Goal: Transaction & Acquisition: Obtain resource

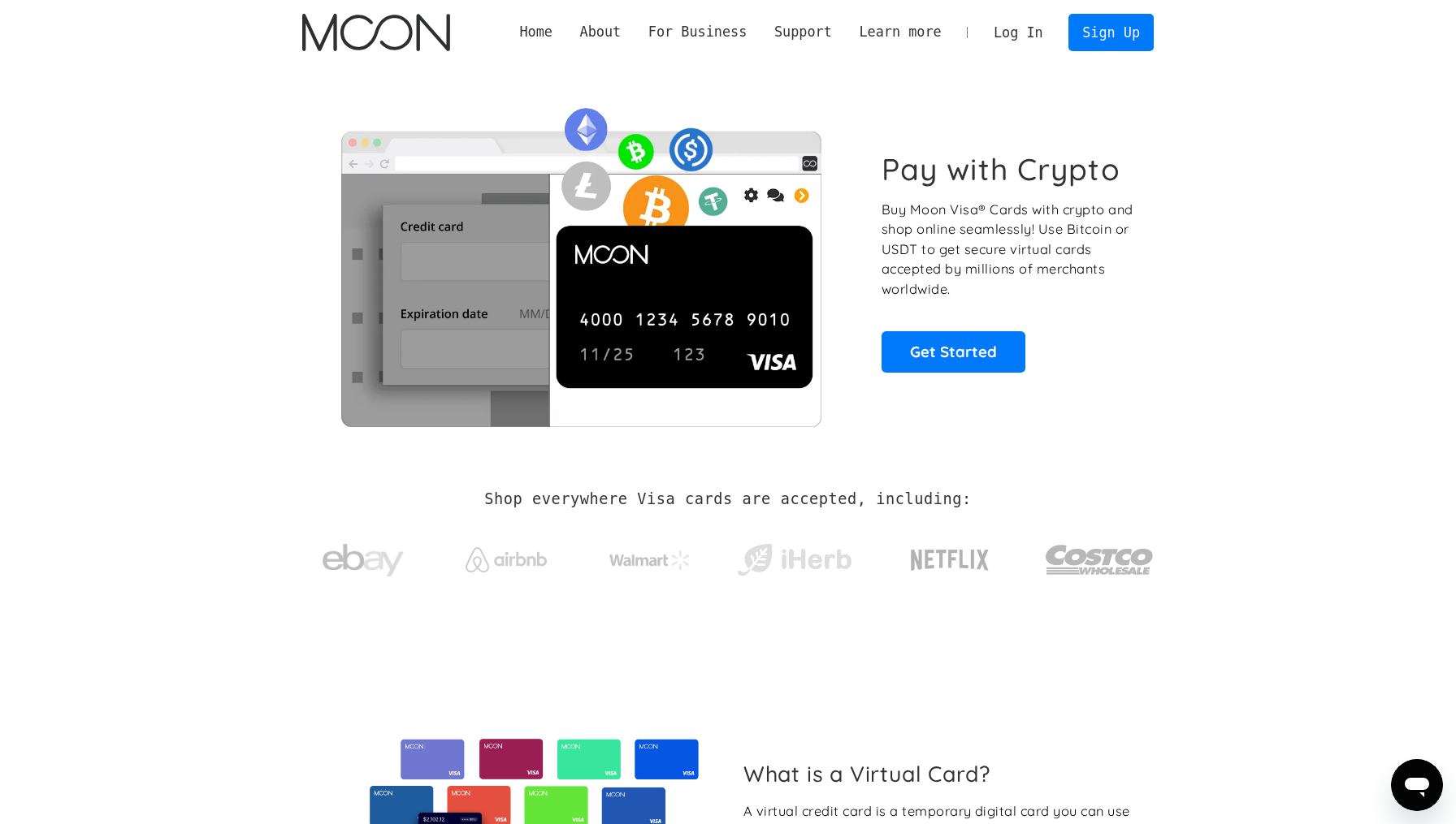
click at [1004, 26] on link "Log In" at bounding box center [1018, 32] width 76 height 36
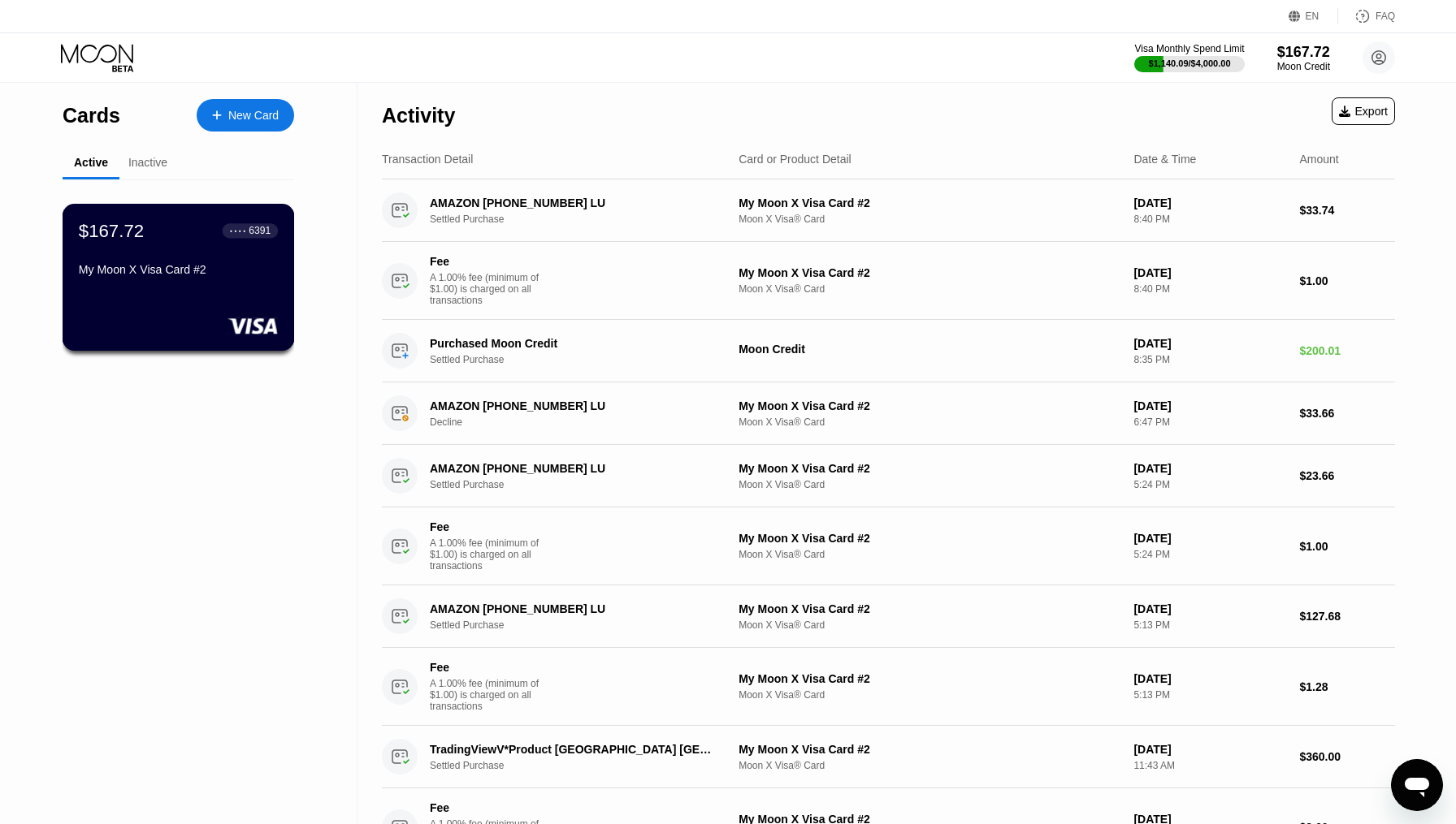
click at [240, 263] on div "$167.72 ● ● ● ● 6391 My Moon X Visa Card #2" at bounding box center [178, 252] width 199 height 63
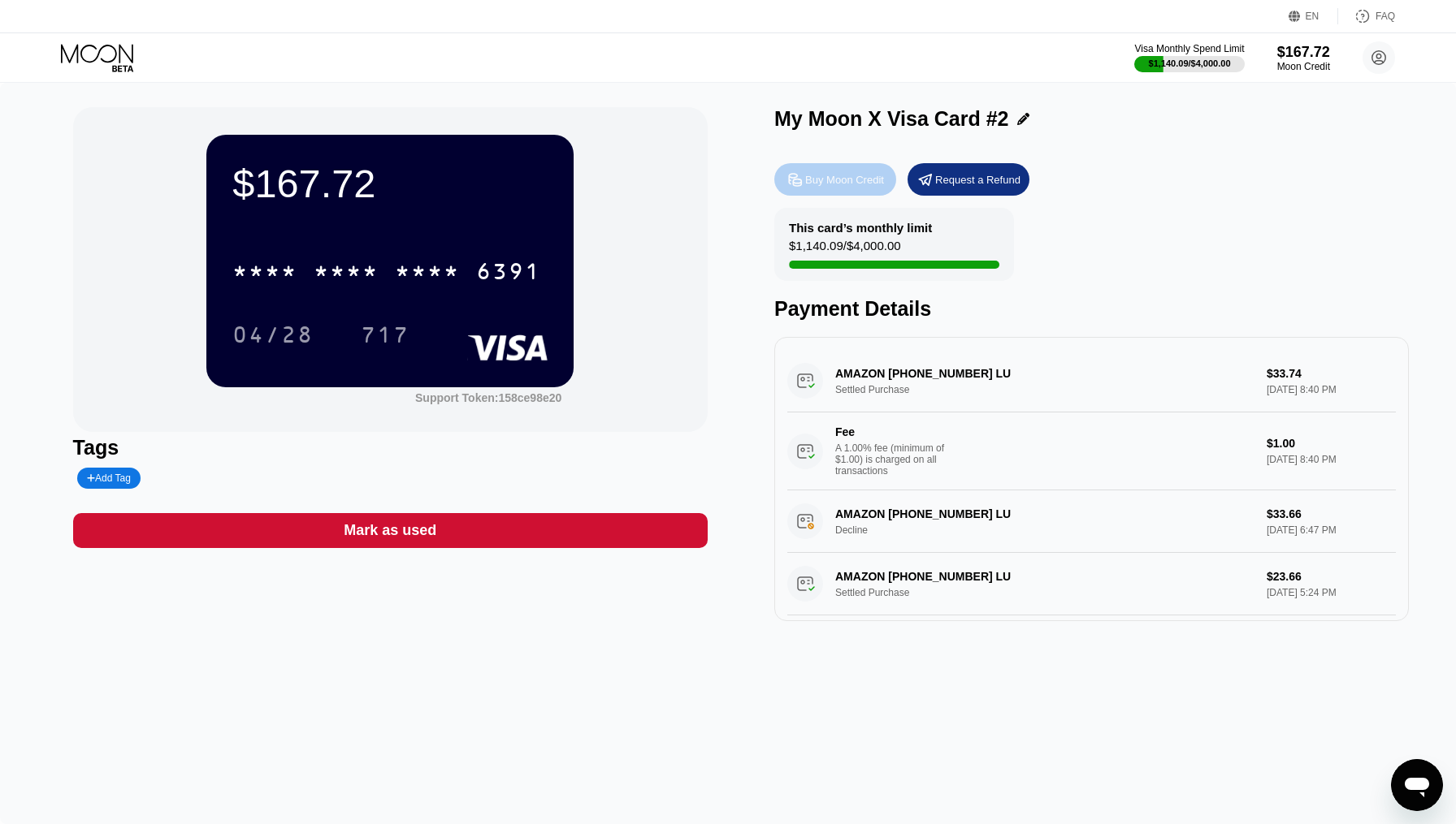
click at [831, 174] on div "Buy Moon Credit" at bounding box center [845, 179] width 79 height 13
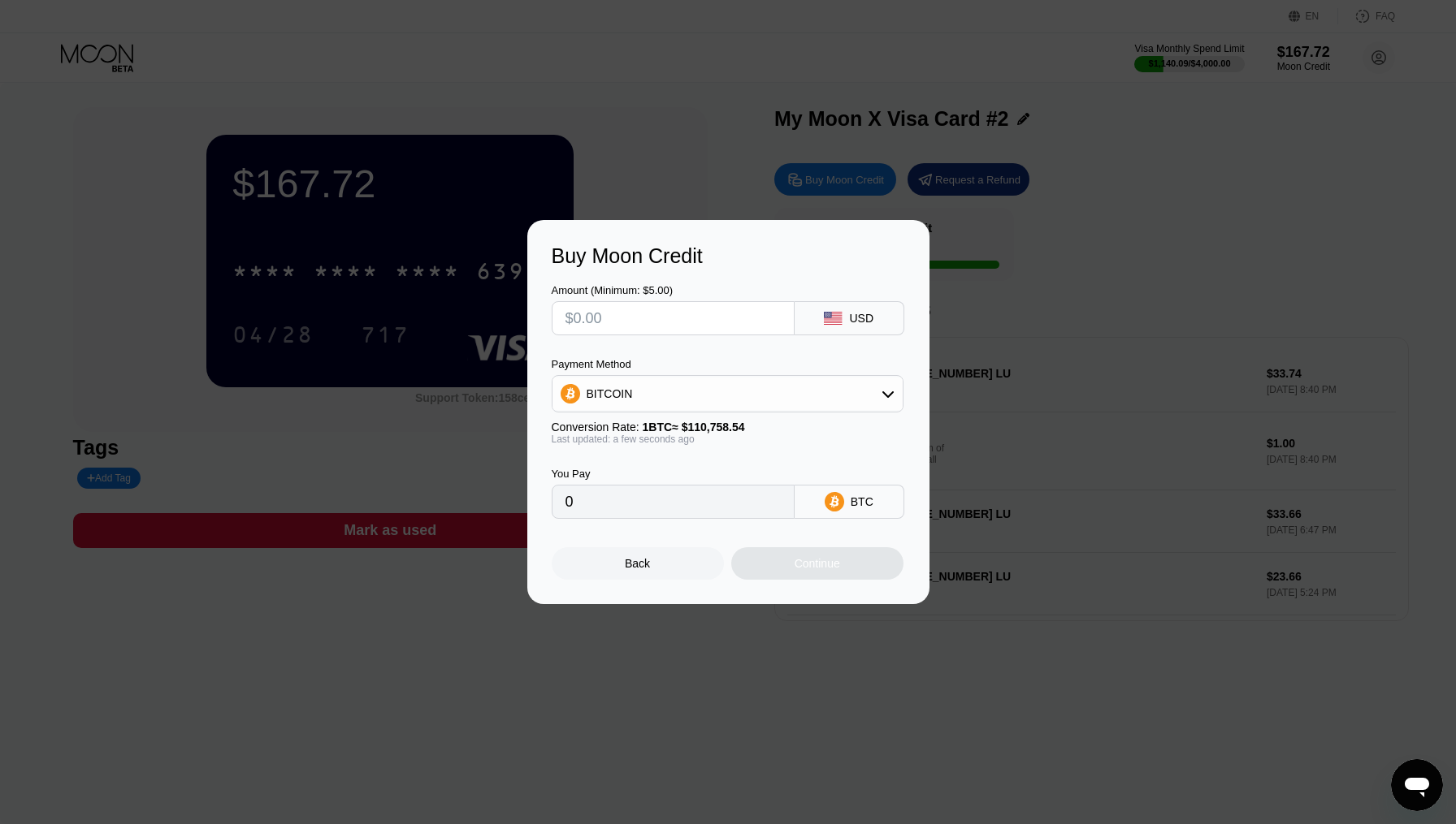
click at [741, 309] on input "text" at bounding box center [672, 318] width 215 height 32
click at [889, 396] on icon at bounding box center [887, 394] width 12 height 6
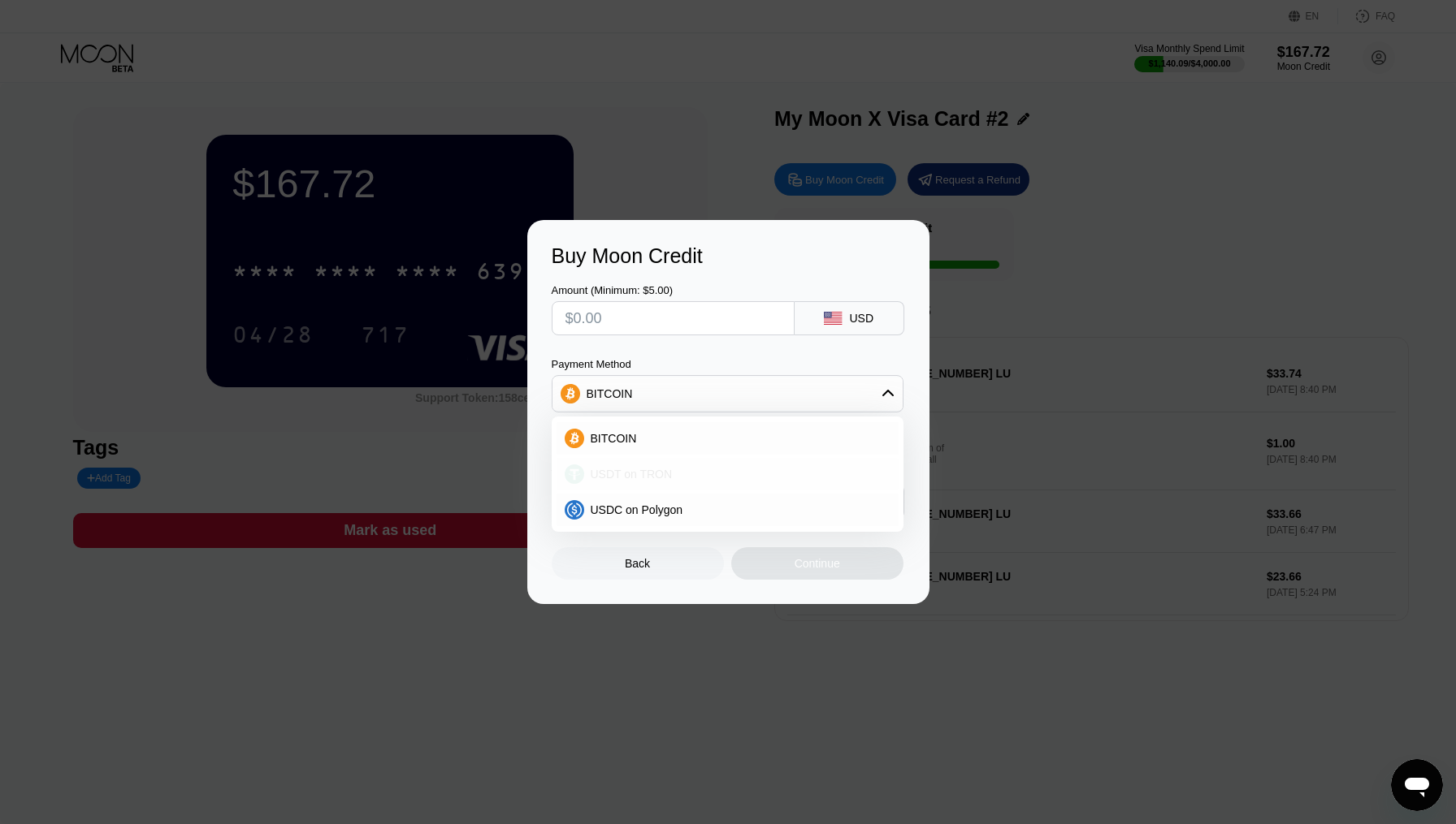
click at [676, 479] on div "USDT on TRON" at bounding box center [737, 474] width 306 height 13
type input "0.00"
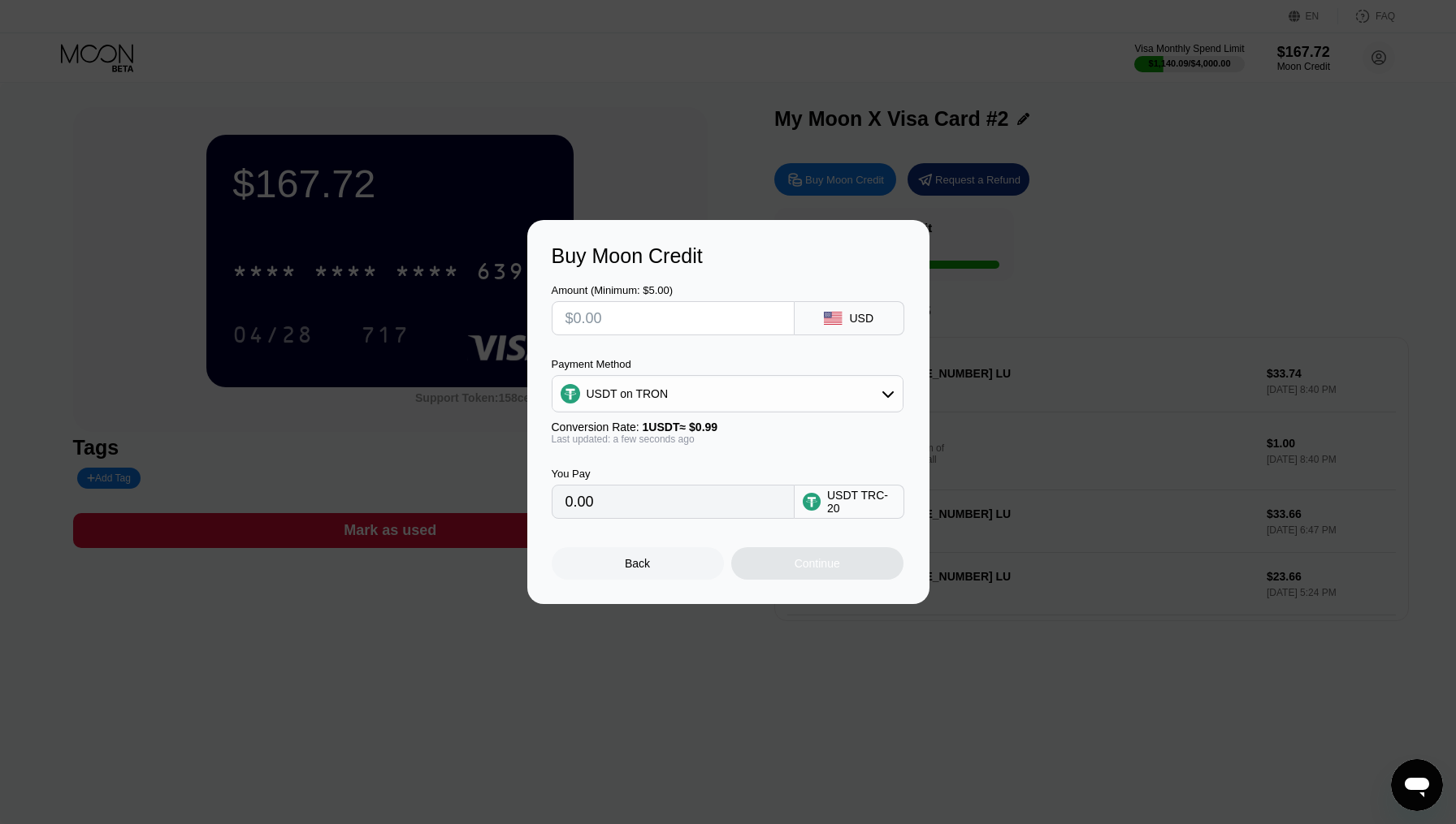
click at [676, 317] on input "text" at bounding box center [672, 318] width 215 height 32
type input "$1"
type input "1.01"
type input "$100"
type input "101.01"
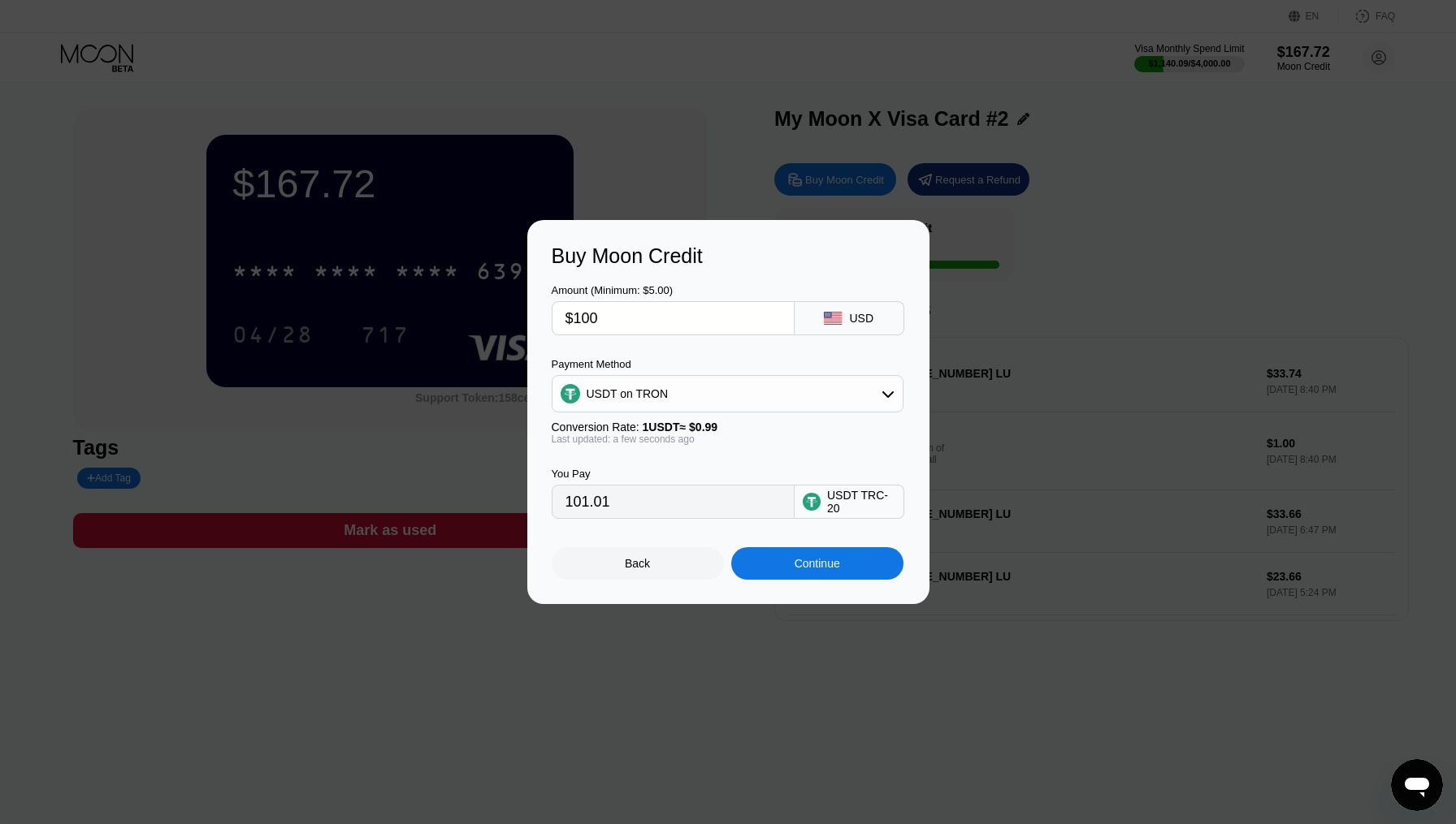
type input "$100"
click at [800, 567] on div "Continue" at bounding box center [817, 563] width 46 height 13
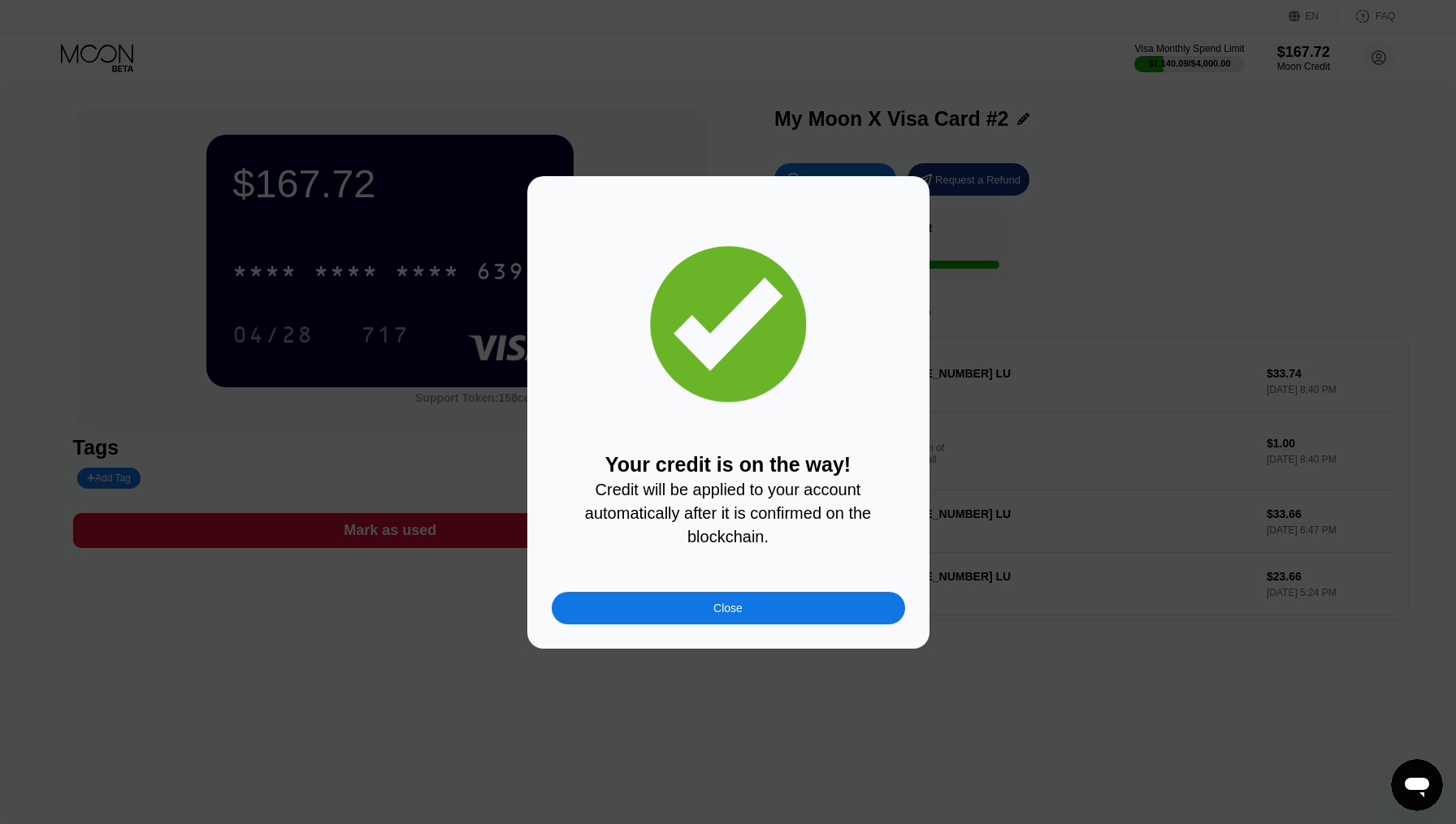
click at [766, 601] on div "Close" at bounding box center [728, 608] width 354 height 32
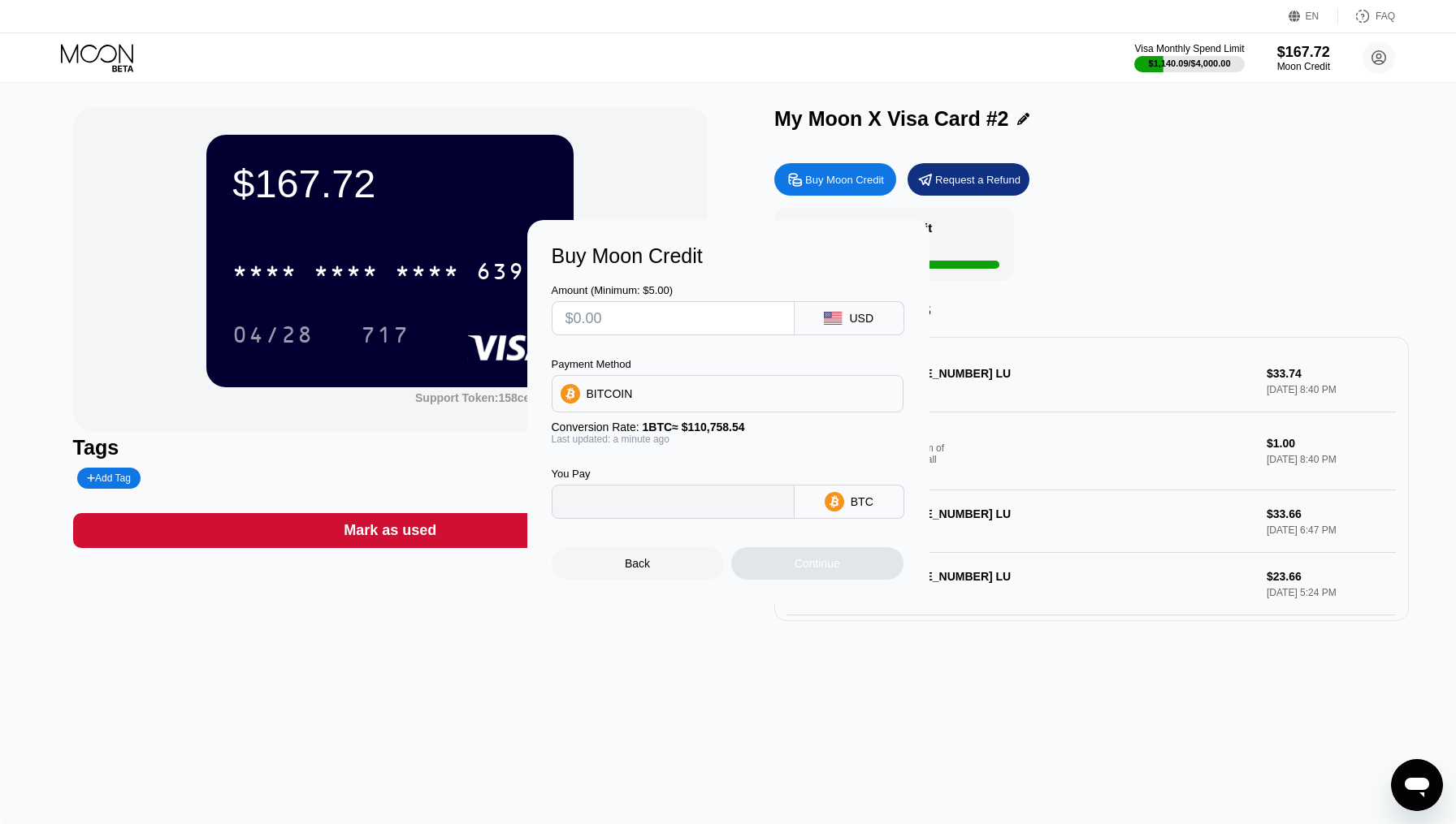
type input "0"
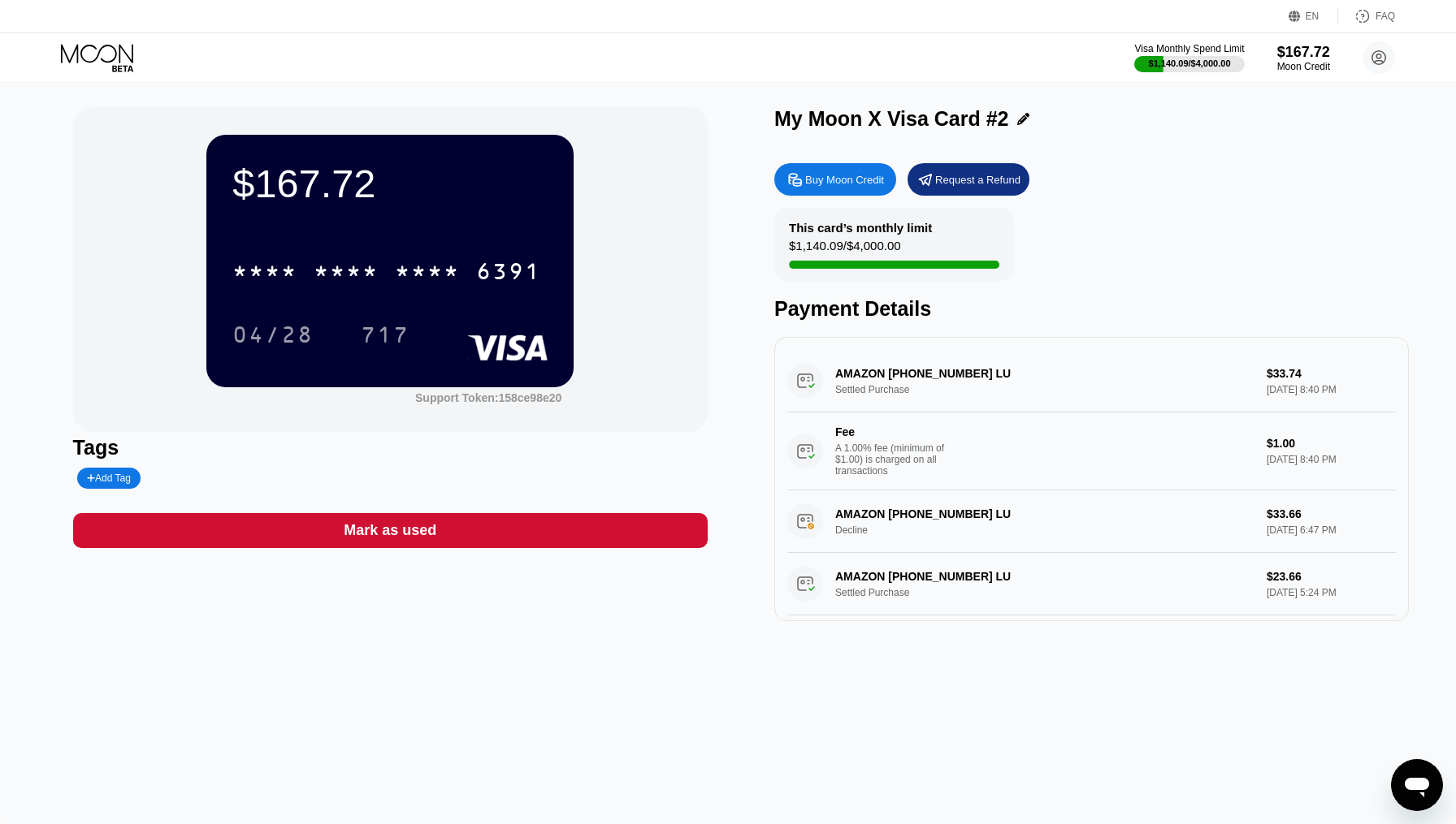
click at [102, 54] on icon at bounding box center [99, 58] width 76 height 29
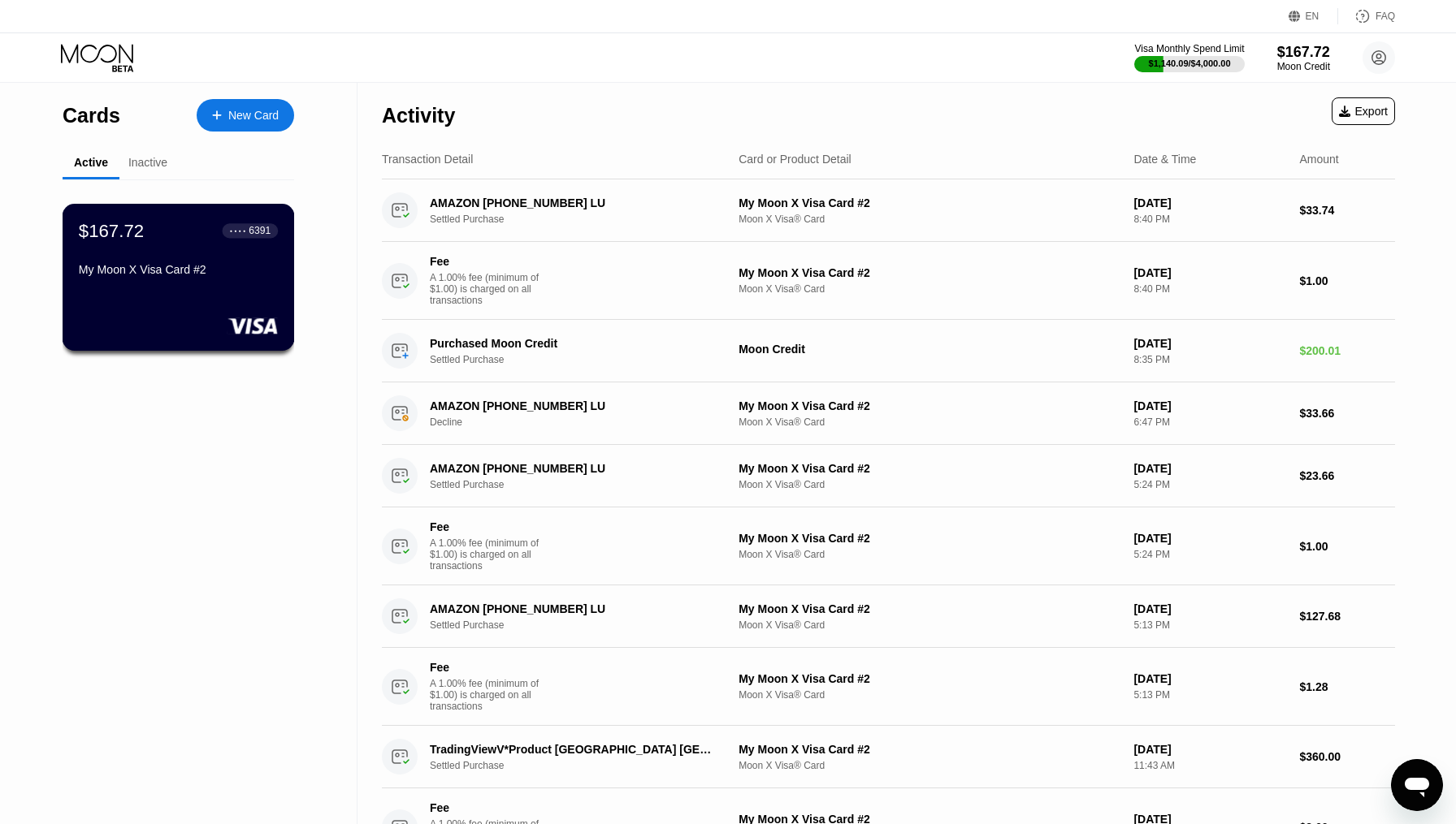
click at [240, 264] on div "My Moon X Visa Card #2" at bounding box center [178, 269] width 199 height 13
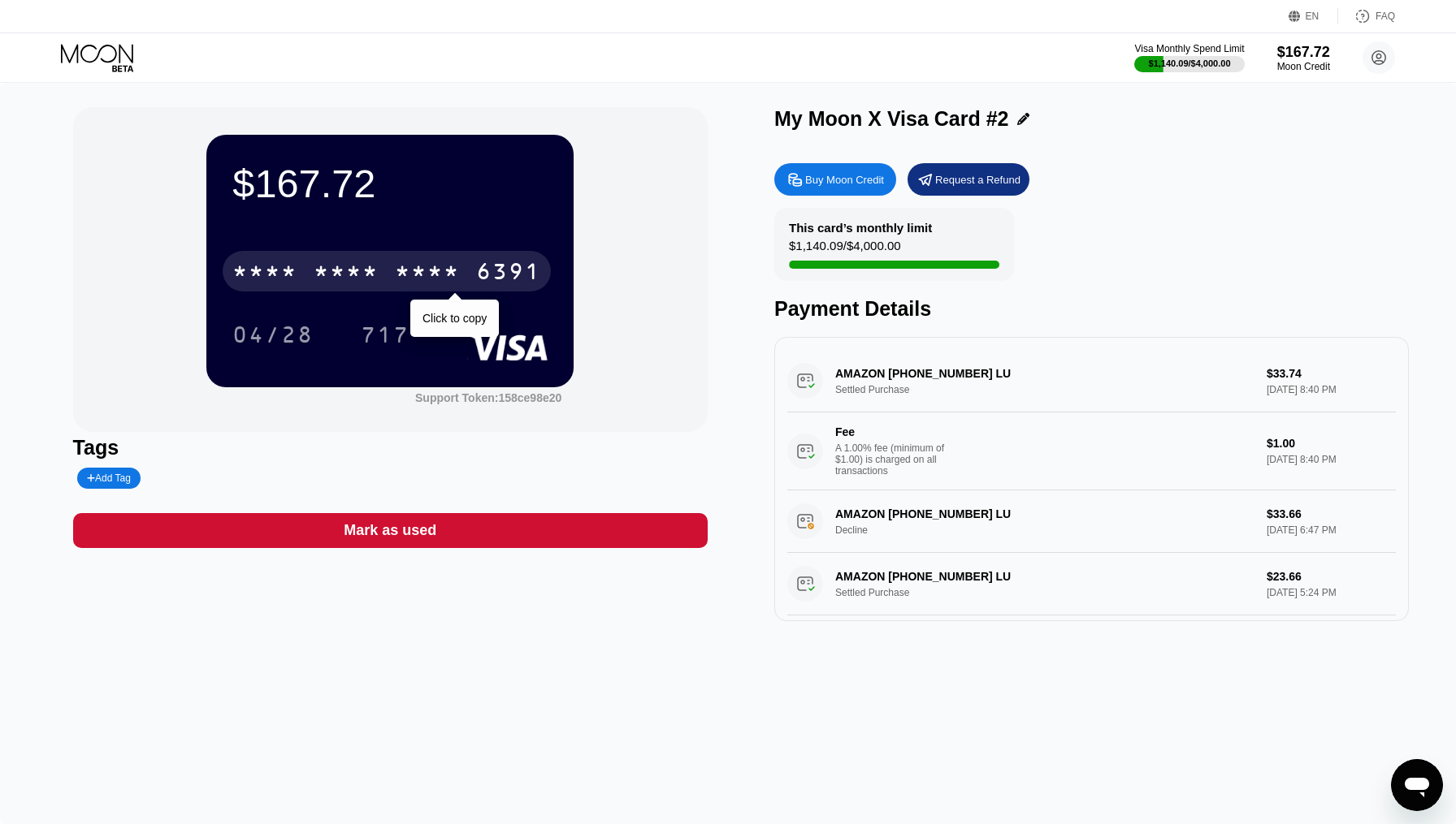
click at [530, 228] on div "$167.72 * * * * * * * * * * * * 6391 Click to copy 04/28 717" at bounding box center [390, 261] width 367 height 252
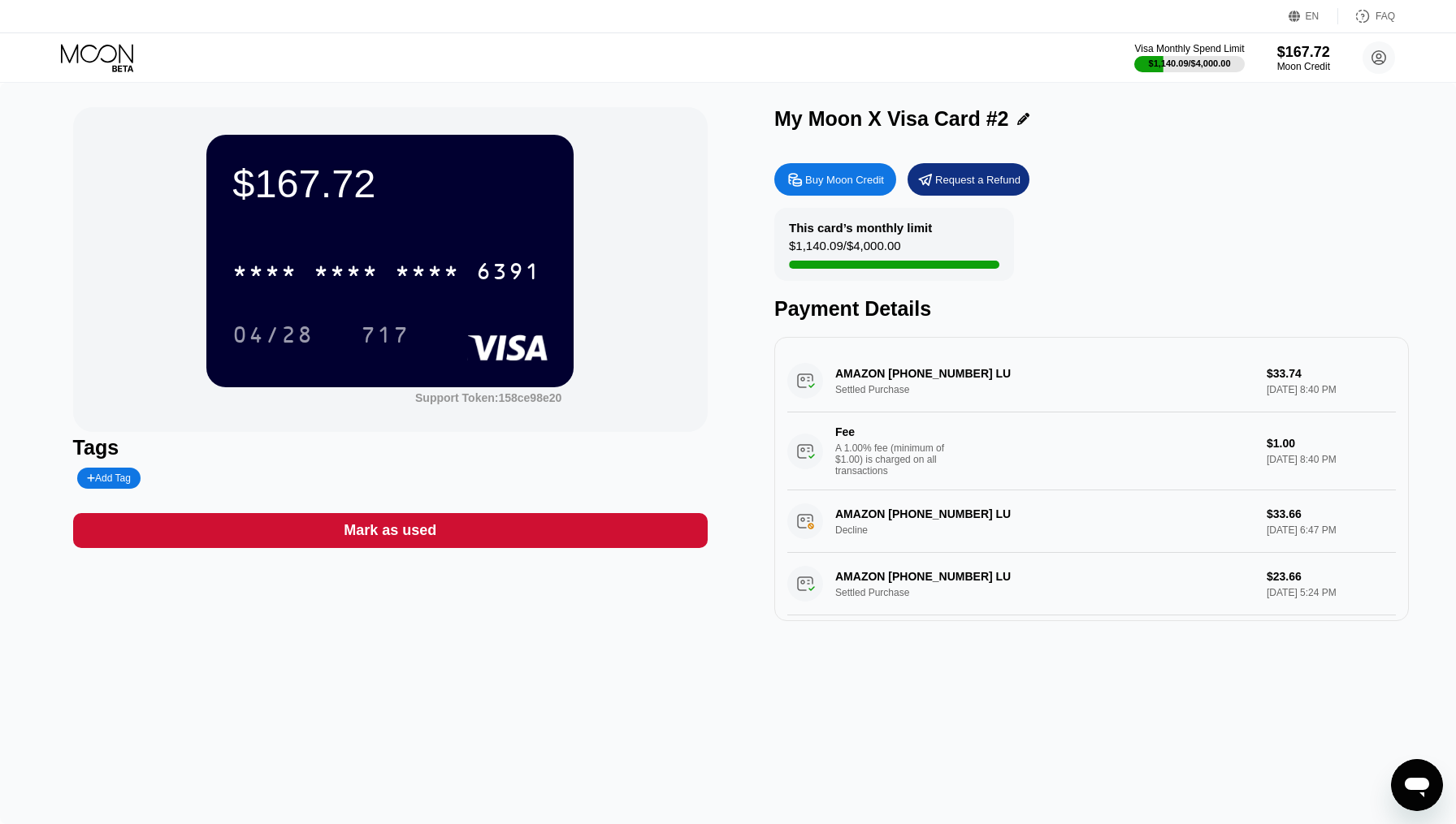
click at [108, 61] on icon at bounding box center [97, 53] width 72 height 19
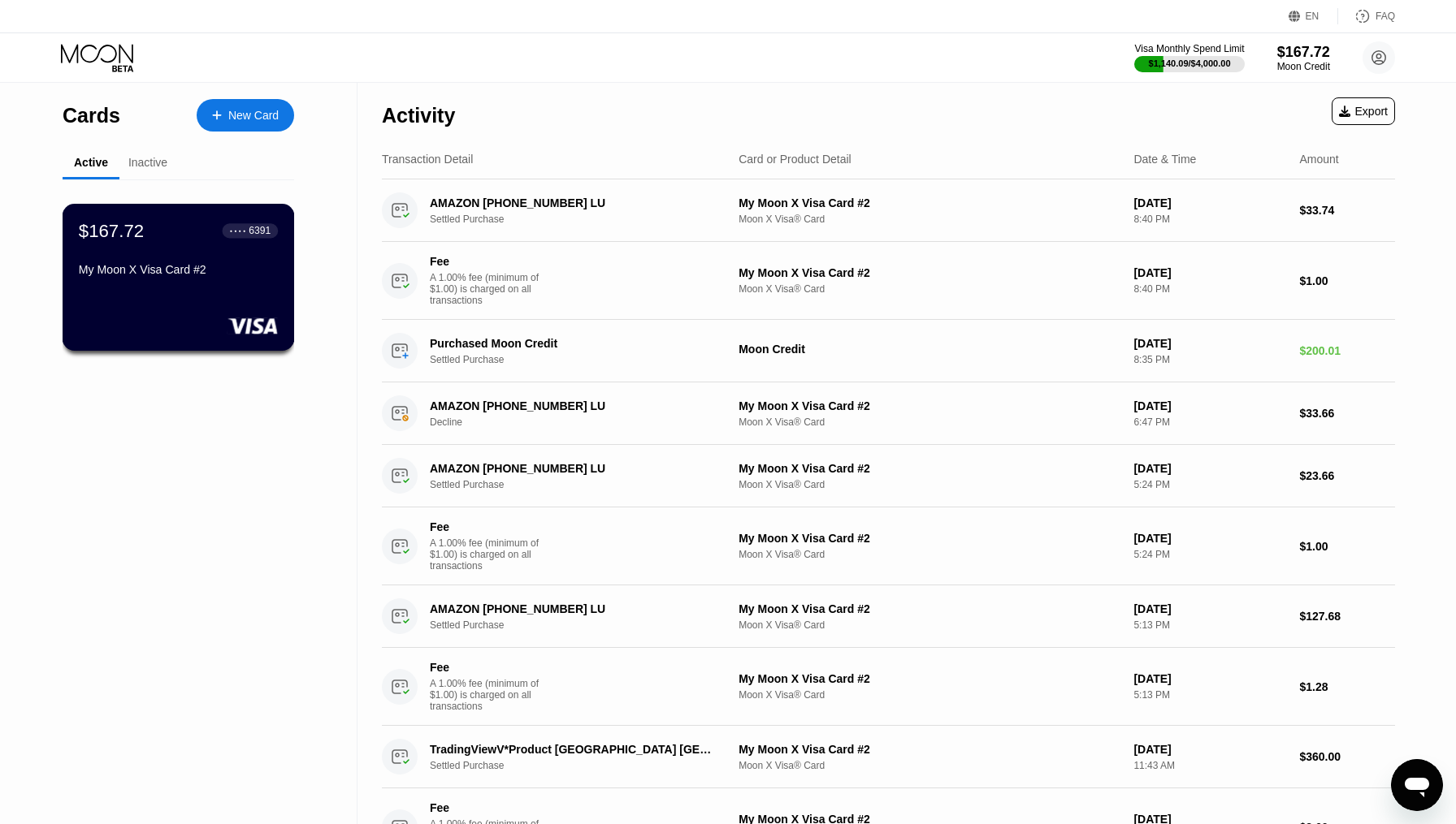
click at [247, 296] on div "$167.72 ● ● ● ● 6391 My Moon X Visa Card #2" at bounding box center [179, 277] width 232 height 147
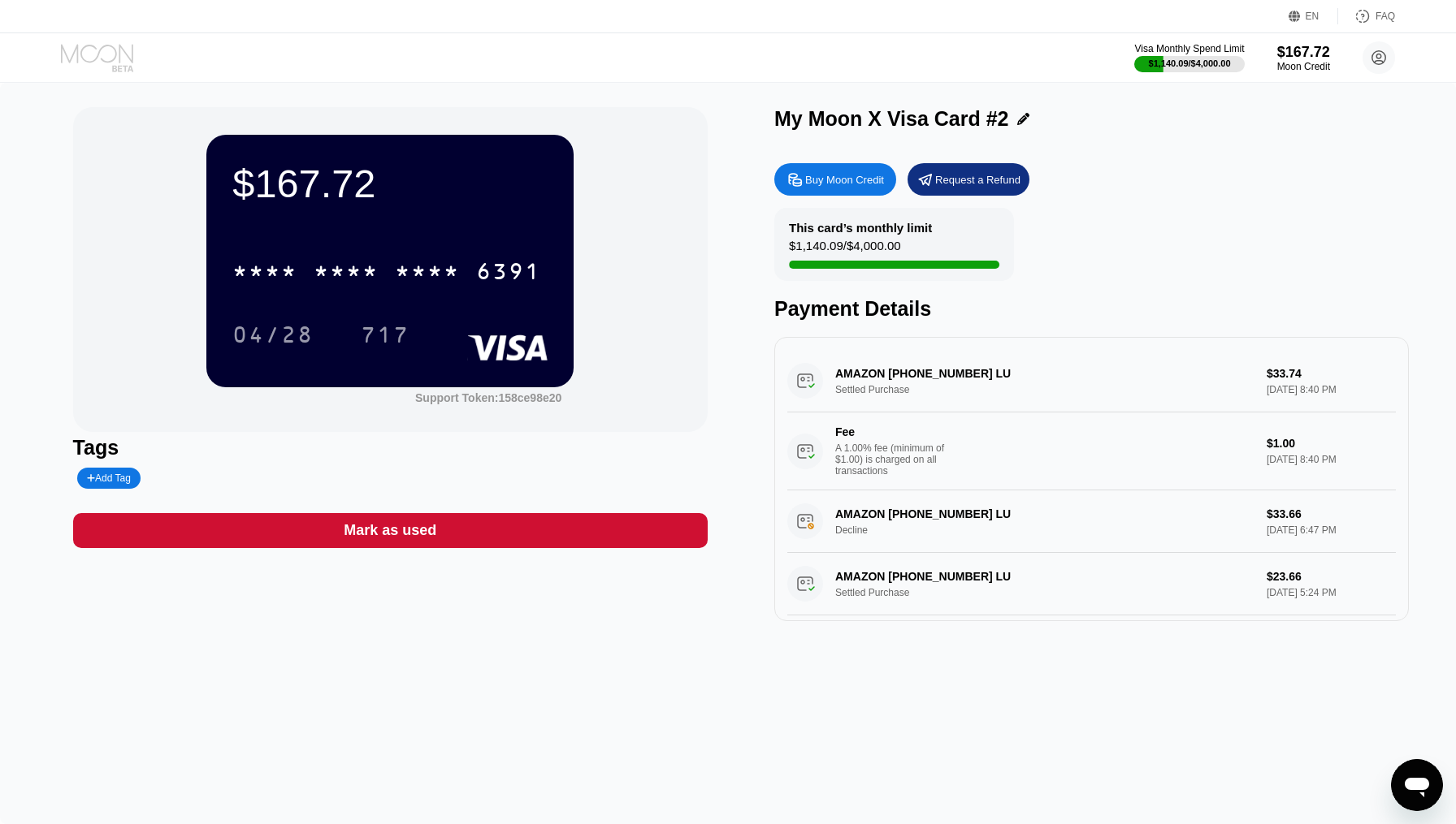
click at [114, 58] on icon at bounding box center [97, 53] width 72 height 19
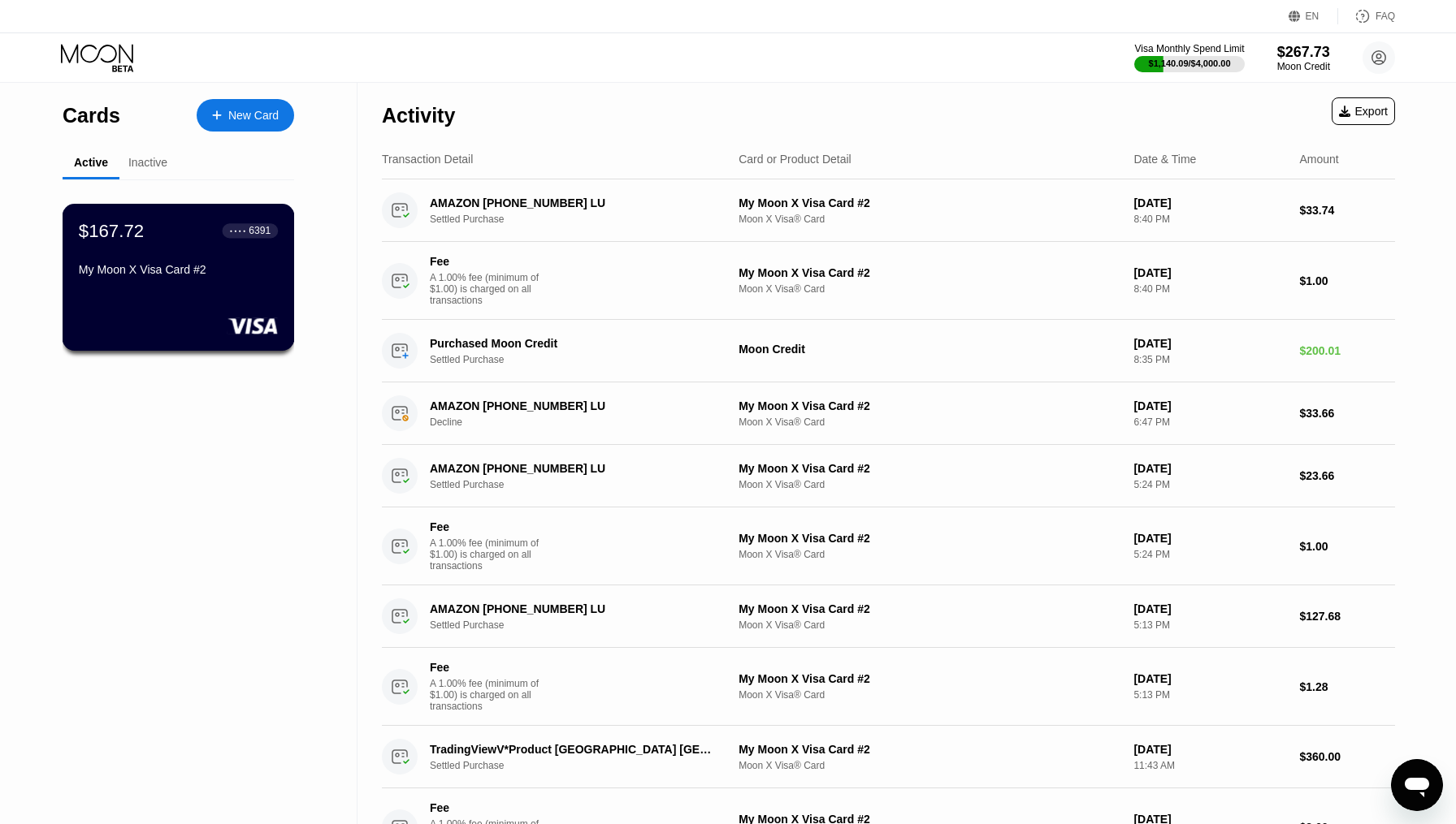
click at [241, 261] on div "$167.72 ● ● ● ● 6391 My Moon X Visa Card #2" at bounding box center [178, 252] width 199 height 63
